Goal: Find specific page/section: Find specific page/section

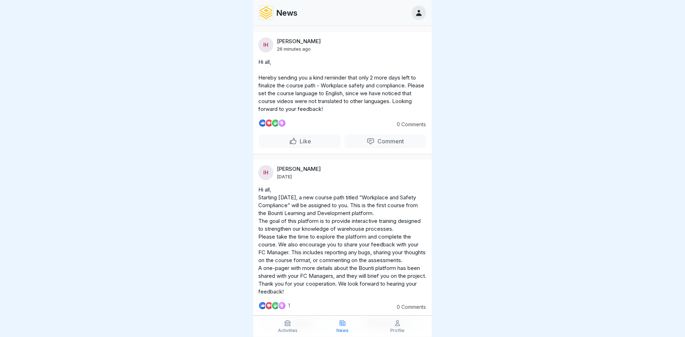
click at [424, 14] on div at bounding box center [419, 13] width 14 height 14
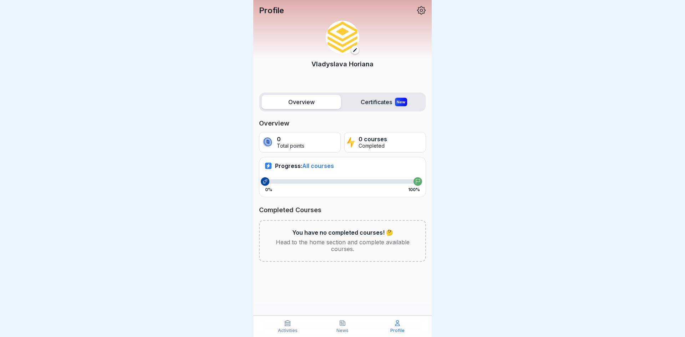
click at [296, 235] on p "You have no completed courses! 🤔" at bounding box center [342, 233] width 101 height 7
click at [372, 106] on label "Certificates New" at bounding box center [384, 102] width 80 height 14
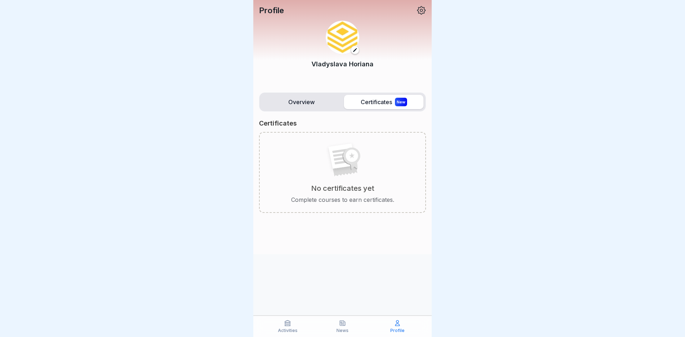
click at [323, 104] on label "Overview" at bounding box center [302, 102] width 80 height 14
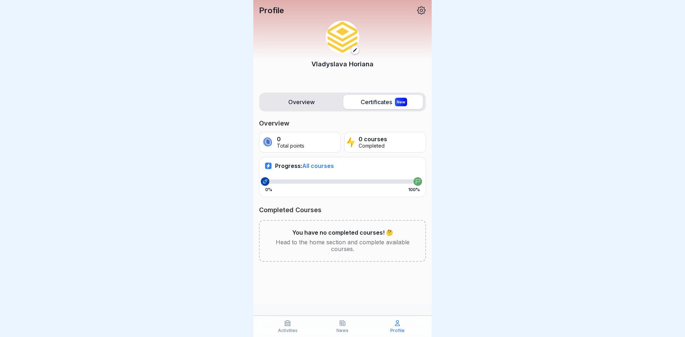
click at [323, 104] on label "Overview" at bounding box center [302, 102] width 80 height 14
click at [327, 167] on span "All courses" at bounding box center [318, 165] width 32 height 7
click at [320, 164] on span "All courses" at bounding box center [318, 165] width 32 height 7
click at [300, 325] on div "Activities" at bounding box center [287, 327] width 51 height 14
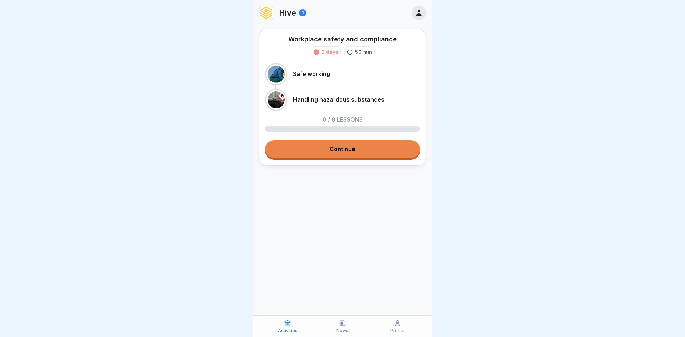
click at [300, 325] on div "Activities" at bounding box center [287, 327] width 51 height 14
